Goal: Check status: Check status

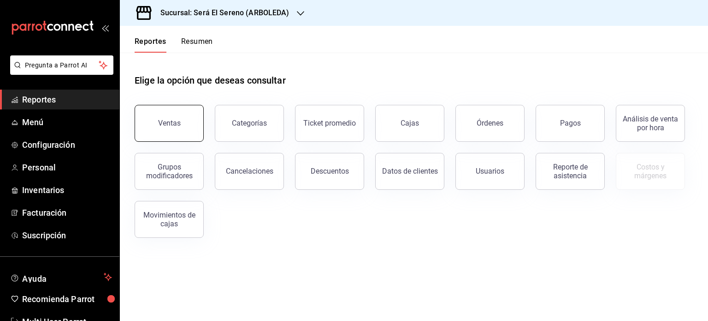
click at [175, 119] on div "Ventas" at bounding box center [169, 123] width 23 height 9
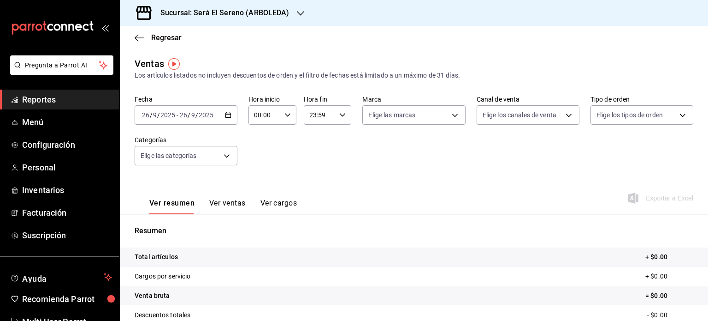
click at [225, 117] on icon "button" at bounding box center [228, 115] width 6 height 6
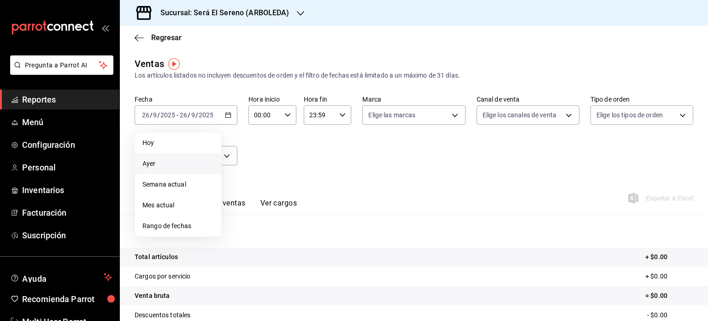
click at [188, 162] on span "Ayer" at bounding box center [178, 164] width 71 height 10
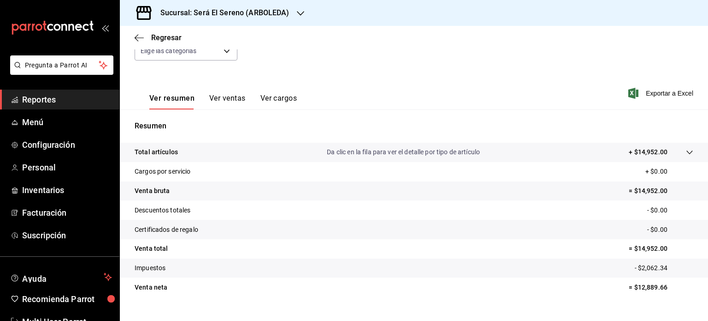
scroll to position [121, 0]
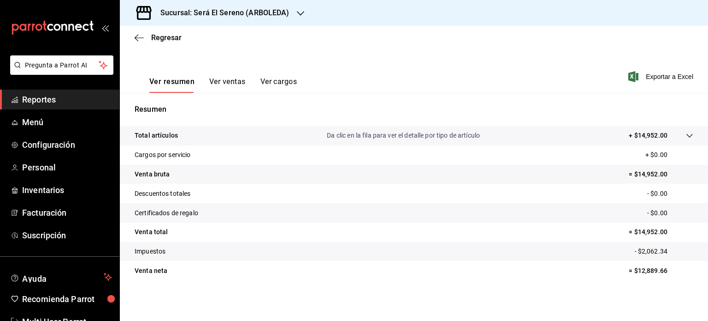
click at [297, 11] on icon "button" at bounding box center [300, 13] width 7 height 7
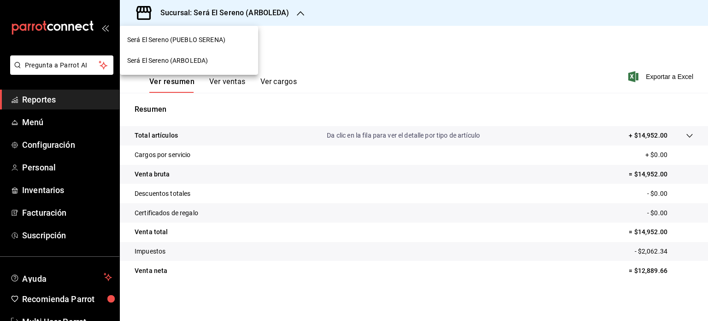
click at [253, 38] on div "Será El Sereno (PUEBLO SERENA)" at bounding box center [189, 40] width 138 height 21
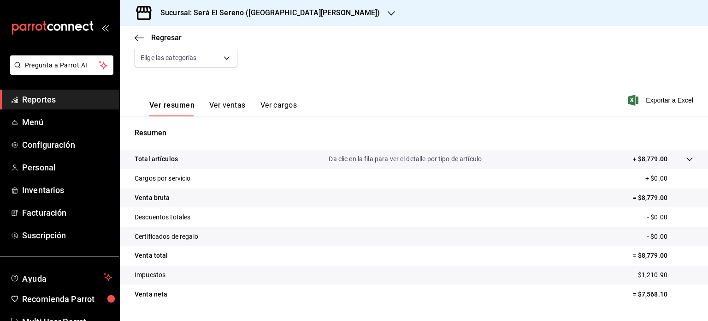
scroll to position [121, 0]
